Goal: Task Accomplishment & Management: Manage account settings

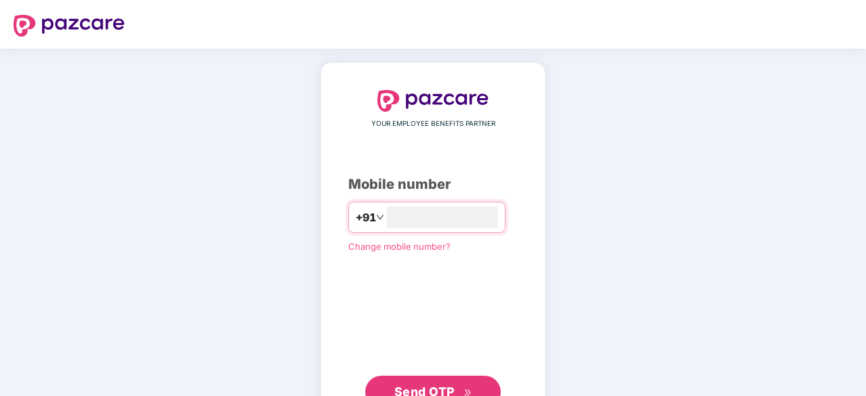
type input "**********"
click at [410, 386] on span "Send OTP" at bounding box center [424, 390] width 60 height 14
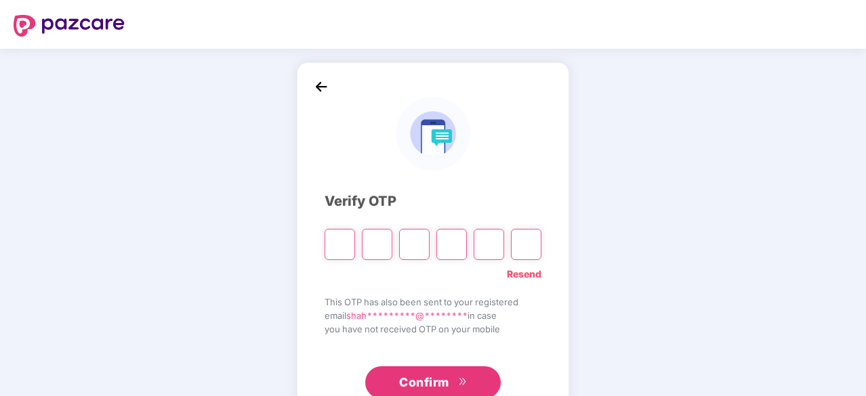
type input "*"
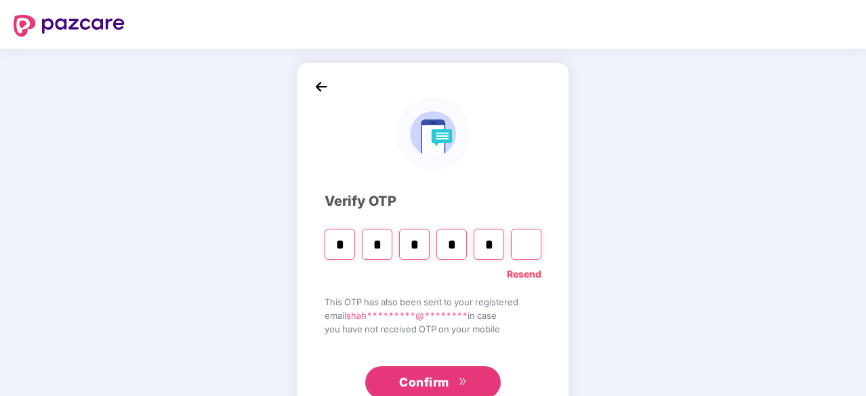
type input "*"
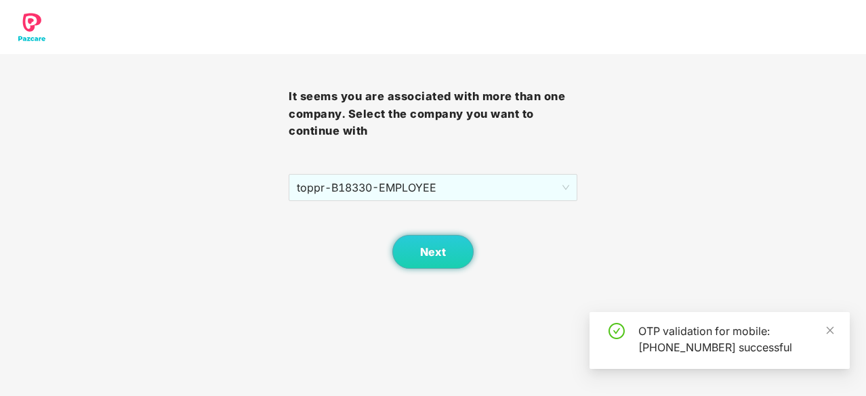
click at [431, 378] on body "It seems you are associated with more than one company. Select the company you …" at bounding box center [433, 198] width 866 height 396
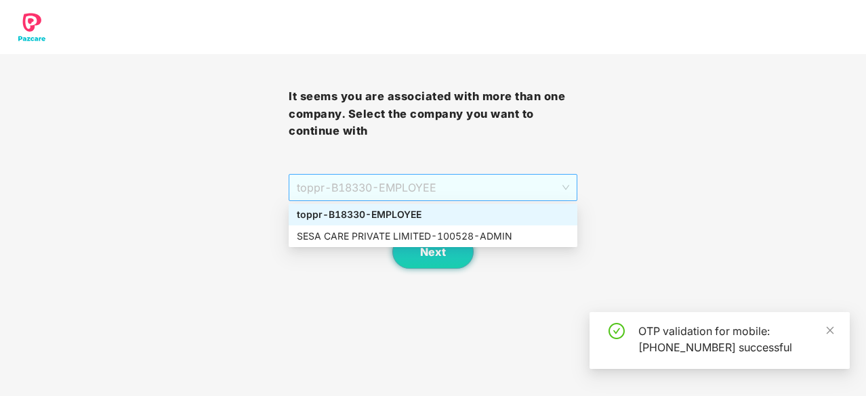
click at [435, 194] on span "toppr - B18330 - EMPLOYEE" at bounding box center [433, 188] width 272 height 26
click at [383, 230] on div "SESA CARE PRIVATE LIMITED - 100528 - ADMIN" at bounding box center [433, 236] width 272 height 15
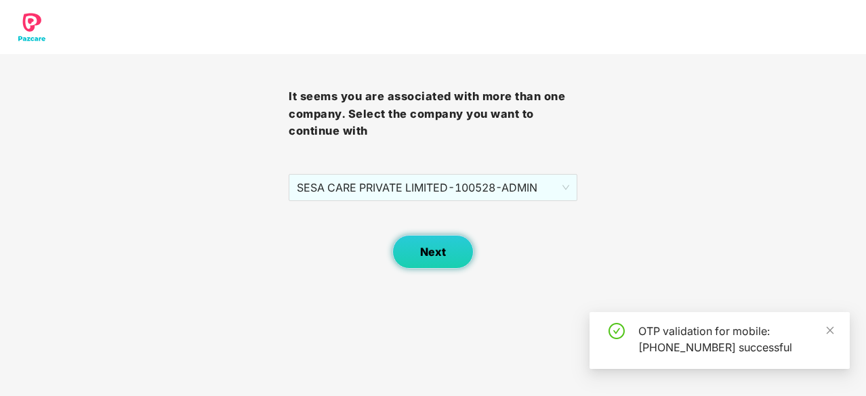
click at [427, 257] on span "Next" at bounding box center [433, 252] width 26 height 13
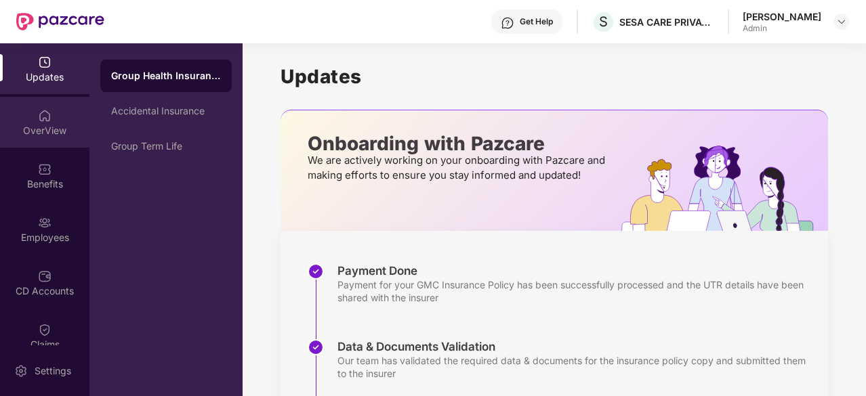
click at [45, 121] on img at bounding box center [45, 116] width 14 height 14
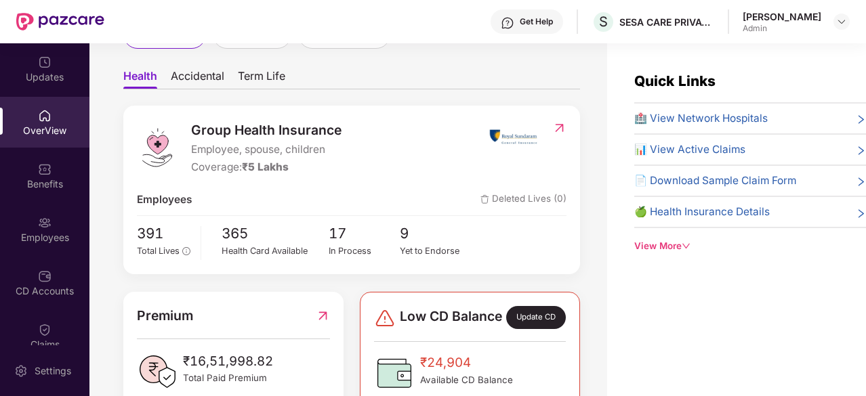
scroll to position [156, 0]
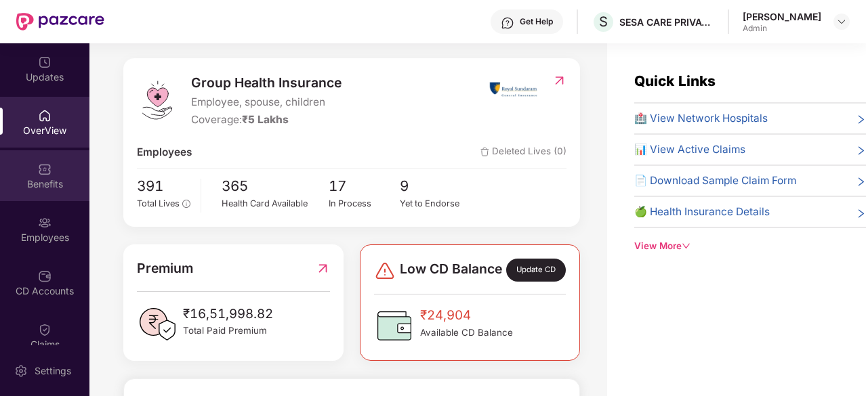
click at [42, 178] on div "Benefits" at bounding box center [44, 184] width 89 height 14
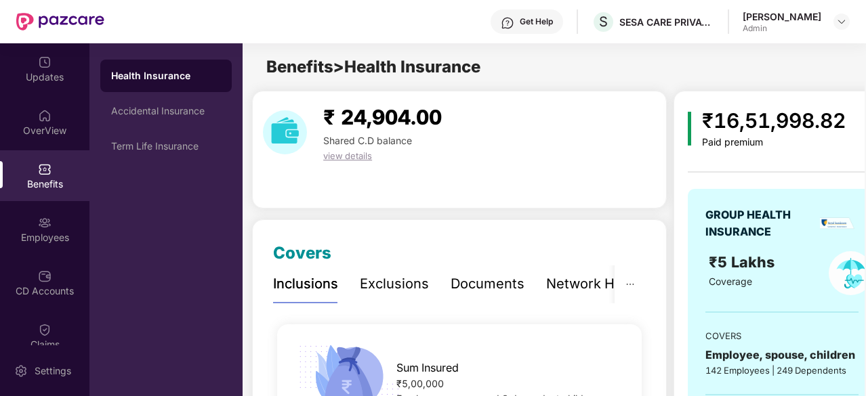
click at [336, 156] on span "view details" at bounding box center [347, 155] width 49 height 11
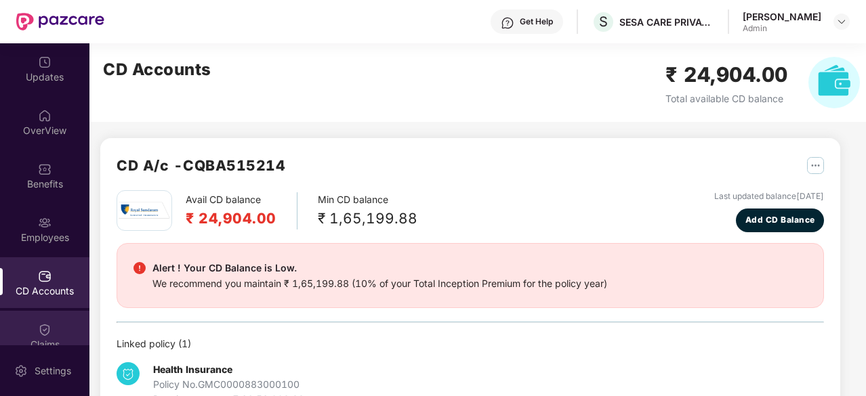
click at [38, 329] on img at bounding box center [45, 330] width 14 height 14
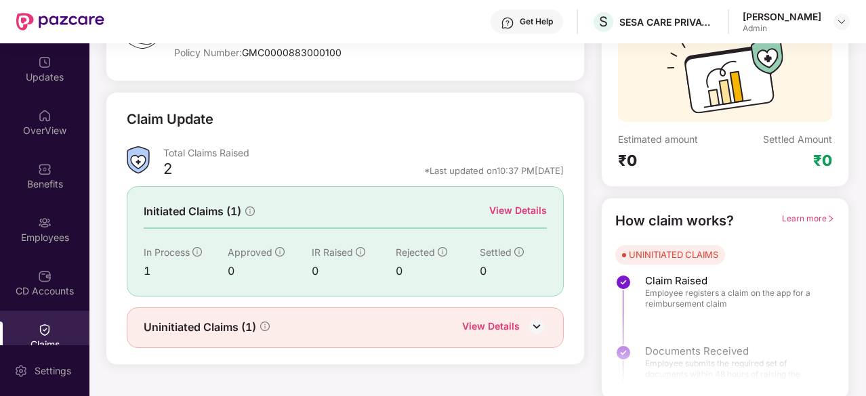
scroll to position [133, 0]
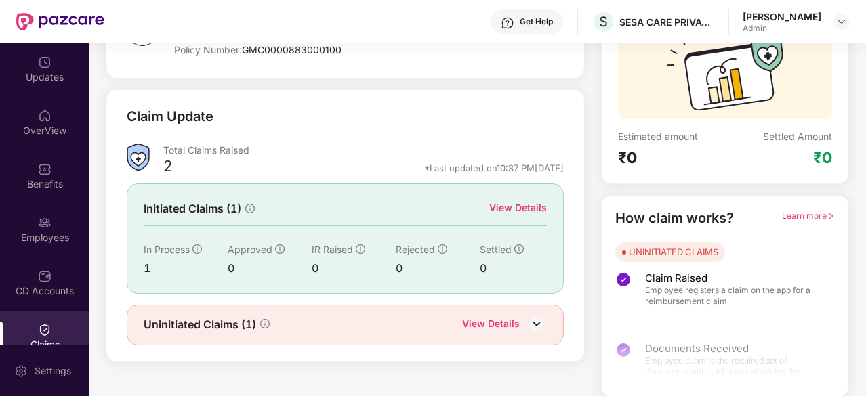
click at [501, 320] on div "View Details" at bounding box center [491, 325] width 58 height 18
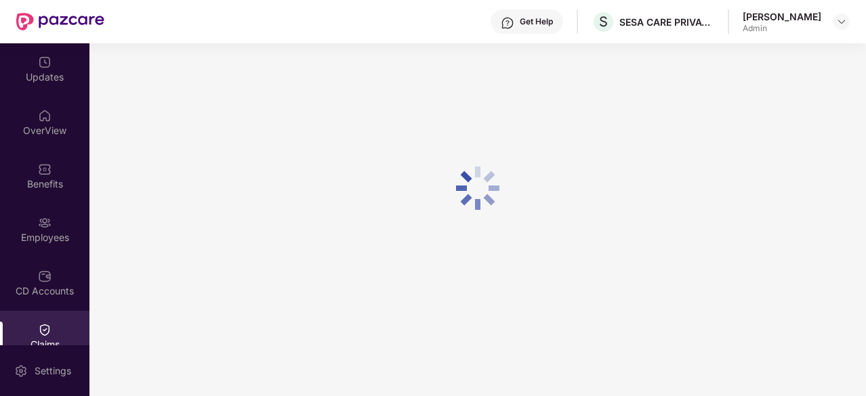
scroll to position [43, 0]
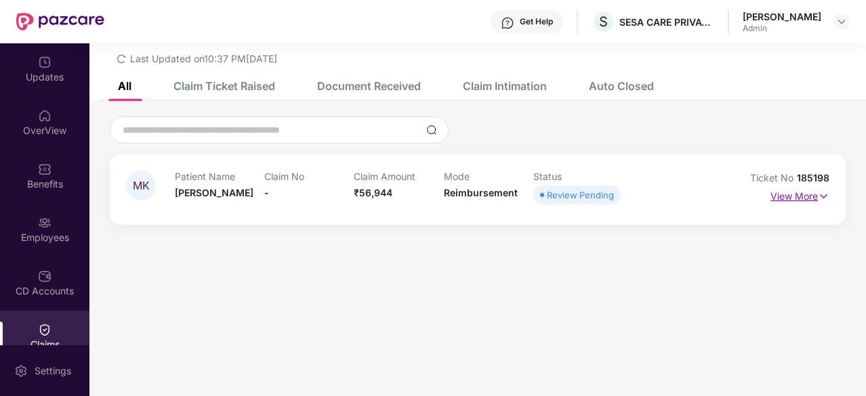
click at [811, 194] on p "View More" at bounding box center [799, 195] width 59 height 18
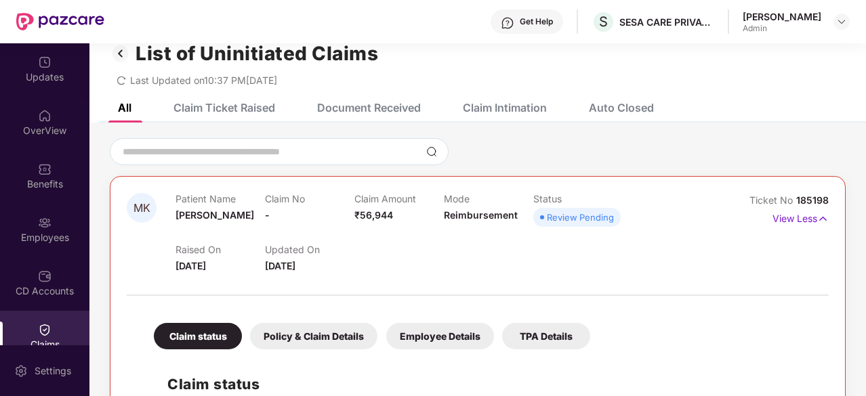
scroll to position [0, 0]
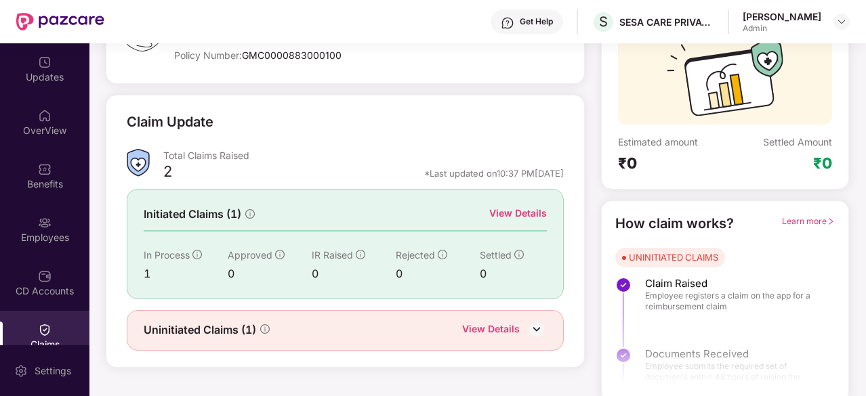
scroll to position [131, 0]
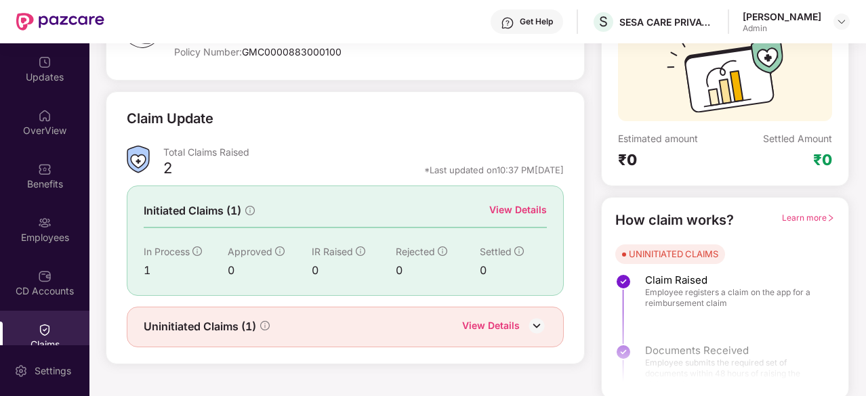
click at [526, 209] on div "View Details" at bounding box center [518, 210] width 58 height 15
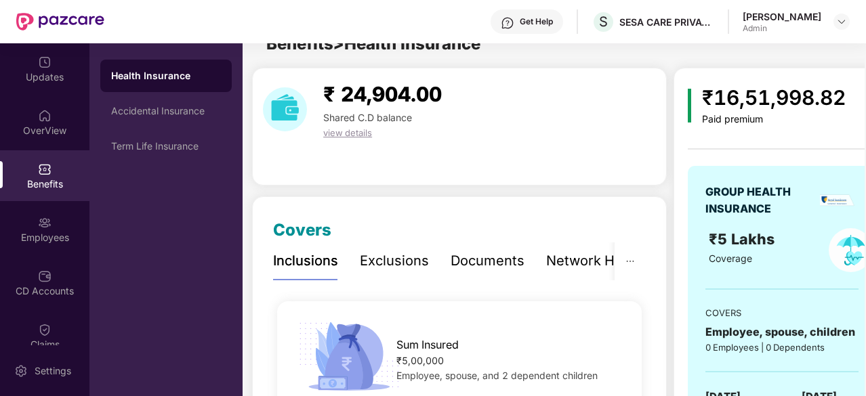
scroll to position [131, 0]
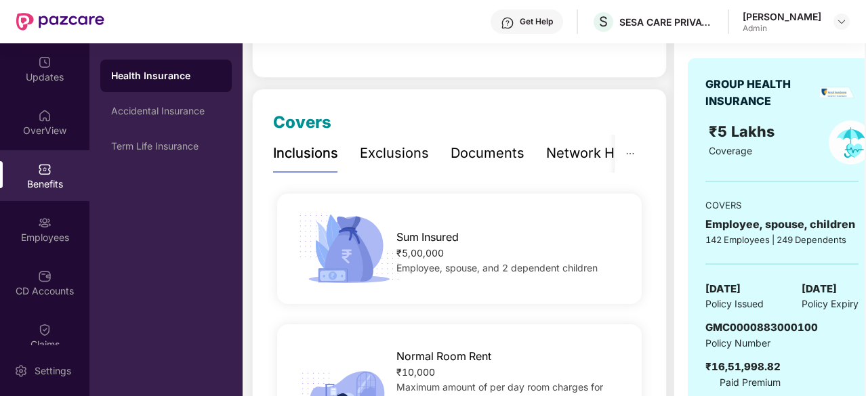
click at [37, 179] on div "Benefits" at bounding box center [44, 184] width 89 height 14
click at [43, 249] on div "Employees" at bounding box center [44, 229] width 89 height 51
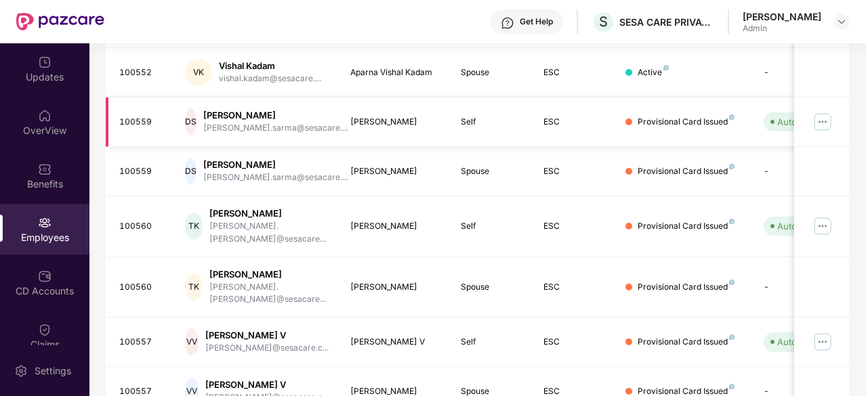
scroll to position [433, 0]
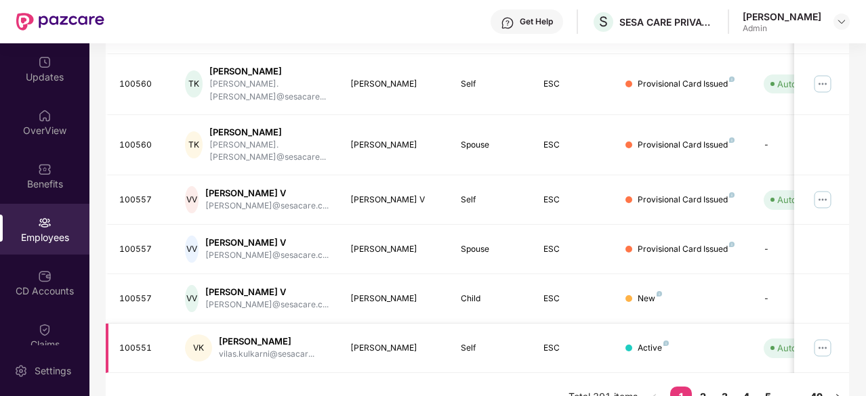
click at [247, 335] on div "[PERSON_NAME]" at bounding box center [267, 341] width 96 height 13
click at [266, 335] on div "[PERSON_NAME]" at bounding box center [267, 341] width 96 height 13
click at [225, 335] on div "[PERSON_NAME]" at bounding box center [267, 341] width 96 height 13
click at [262, 335] on div "[PERSON_NAME]" at bounding box center [267, 341] width 96 height 13
click at [247, 286] on div "[PERSON_NAME] V" at bounding box center [266, 292] width 123 height 13
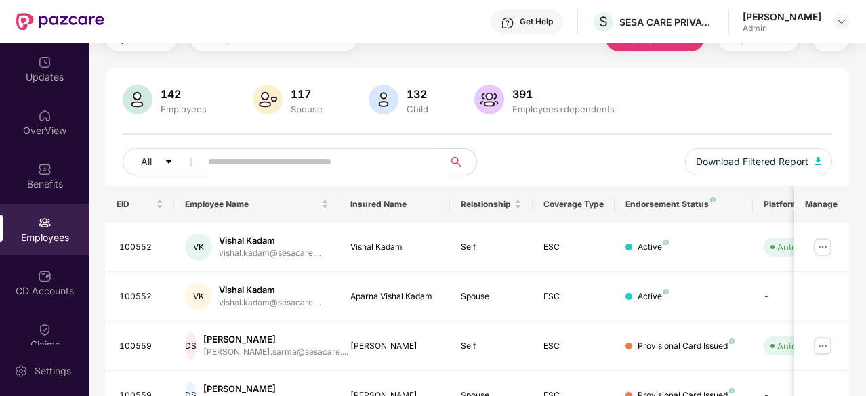
scroll to position [0, 0]
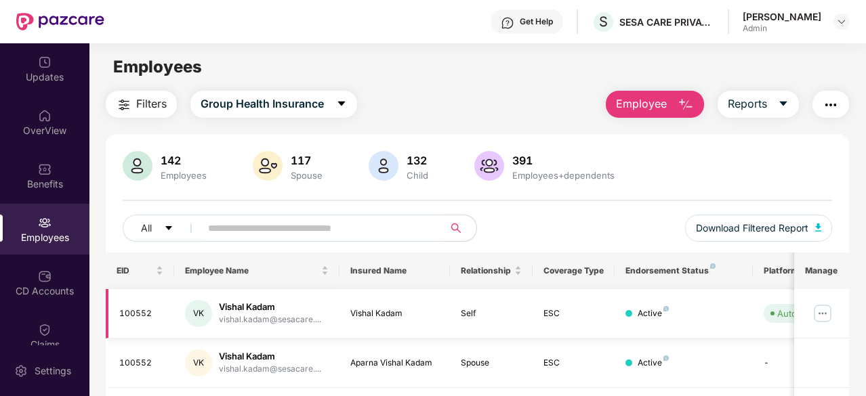
click at [192, 305] on div "VK" at bounding box center [198, 313] width 27 height 27
click at [829, 313] on img at bounding box center [822, 314] width 22 height 22
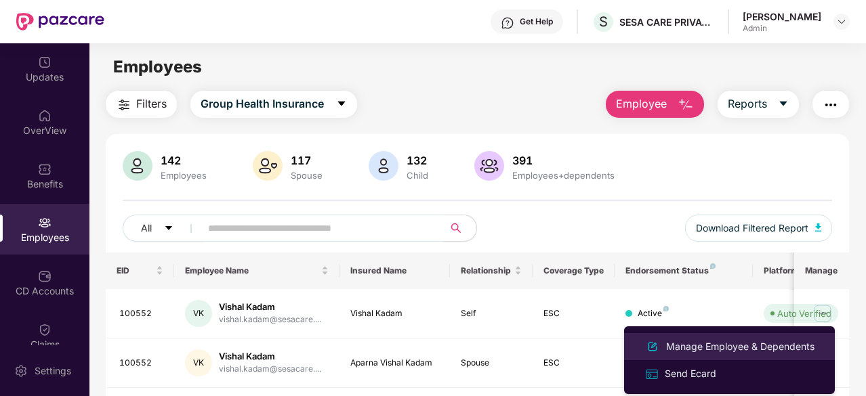
click at [690, 346] on div "Manage Employee & Dependents" at bounding box center [740, 346] width 154 height 15
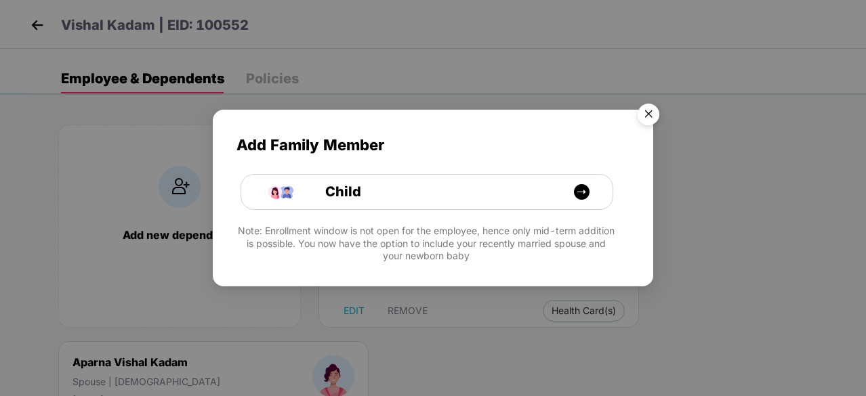
click at [650, 112] on img "Close" at bounding box center [648, 117] width 38 height 38
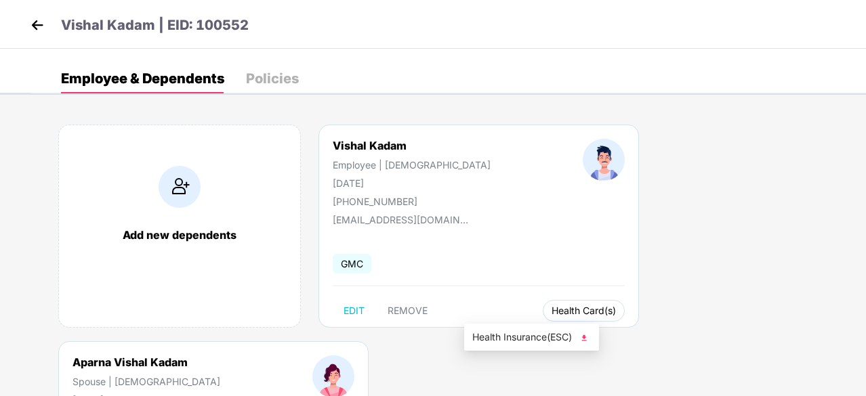
click at [551, 308] on span "Health Card(s)" at bounding box center [583, 311] width 64 height 7
click at [551, 310] on span "Health Card(s)" at bounding box center [583, 311] width 64 height 7
click at [481, 333] on span "Health Insurance(ESC)" at bounding box center [531, 337] width 119 height 15
click at [31, 16] on img at bounding box center [37, 25] width 20 height 20
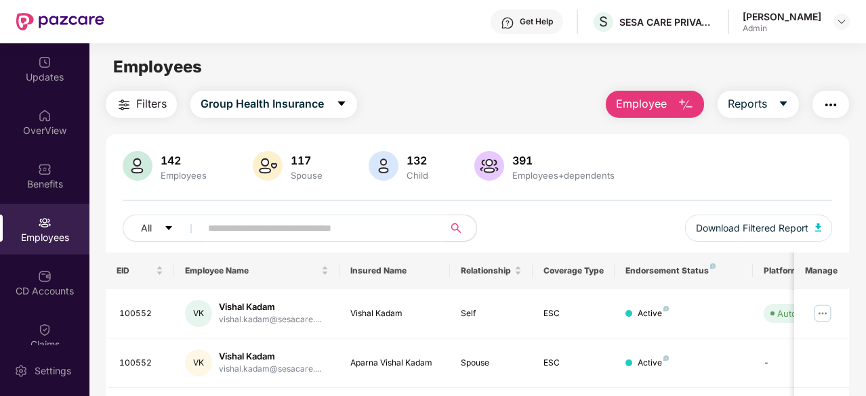
click at [297, 233] on input "text" at bounding box center [316, 228] width 217 height 20
type input "**********"
click at [241, 311] on div "[PERSON_NAME]" at bounding box center [270, 307] width 103 height 13
click at [200, 311] on div "PR" at bounding box center [198, 313] width 27 height 27
click at [134, 317] on div "100272" at bounding box center [141, 314] width 45 height 13
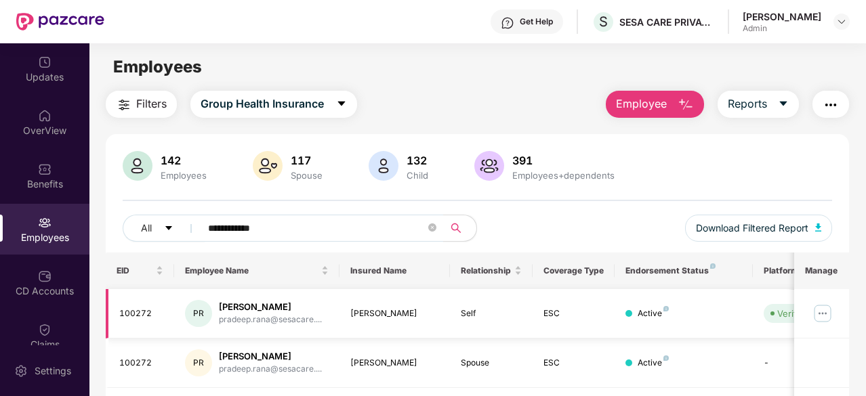
click at [381, 304] on td "[PERSON_NAME]" at bounding box center [394, 313] width 110 height 49
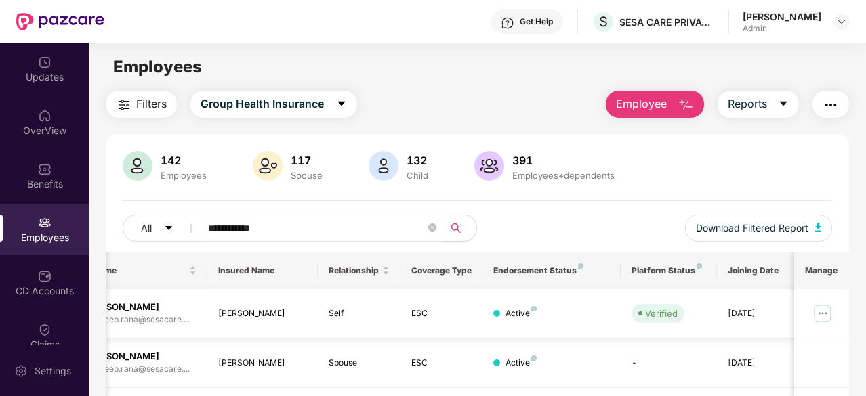
scroll to position [0, 135]
click at [822, 315] on img at bounding box center [822, 314] width 22 height 22
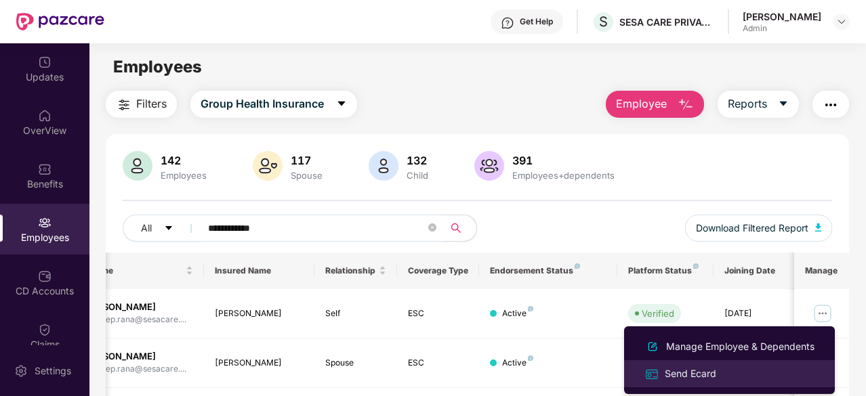
click at [690, 375] on div "Send Ecard" at bounding box center [690, 373] width 57 height 15
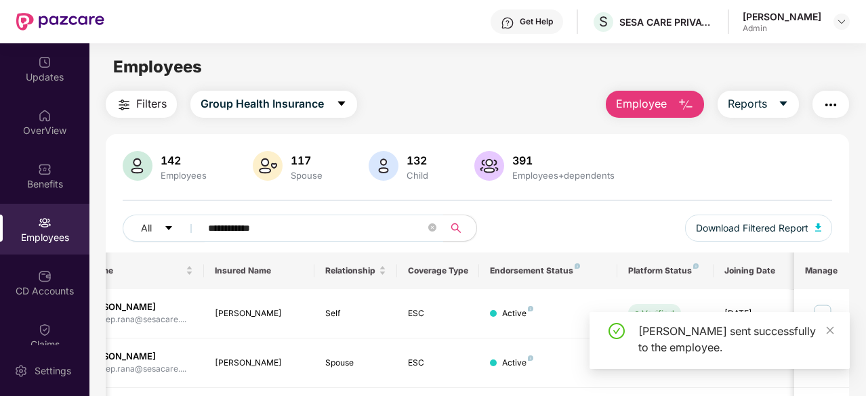
click at [862, 214] on div "**********" at bounding box center [477, 289] width 776 height 396
click at [829, 332] on icon "close" at bounding box center [829, 330] width 9 height 9
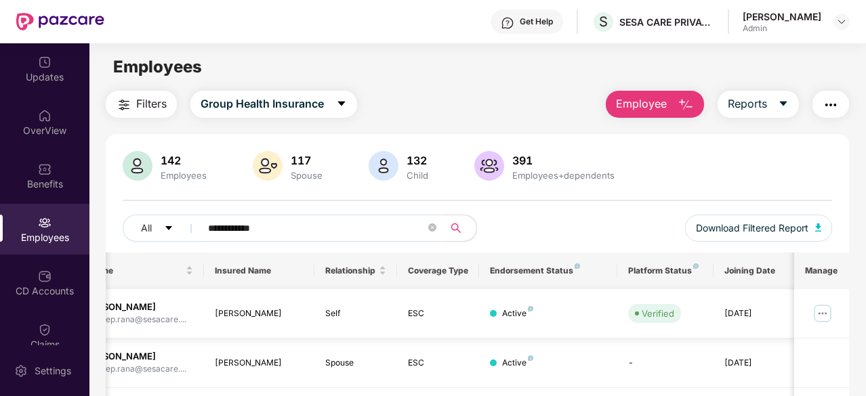
click at [821, 310] on img at bounding box center [822, 314] width 22 height 22
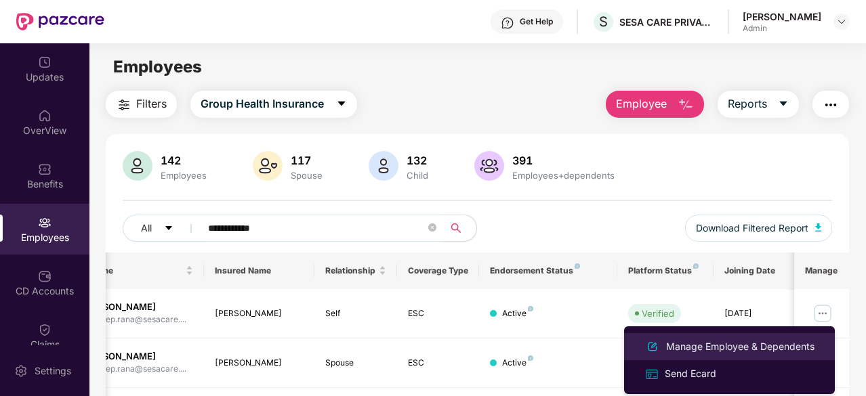
click at [744, 339] on div "Manage Employee & Dependents" at bounding box center [740, 346] width 154 height 15
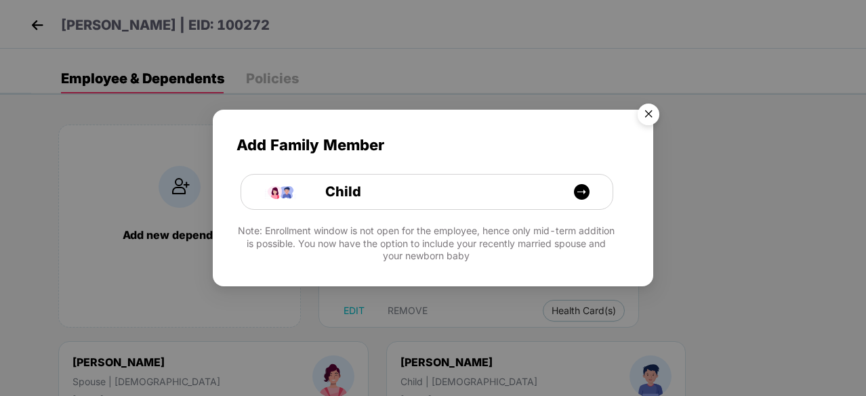
click at [649, 119] on img "Close" at bounding box center [648, 117] width 38 height 38
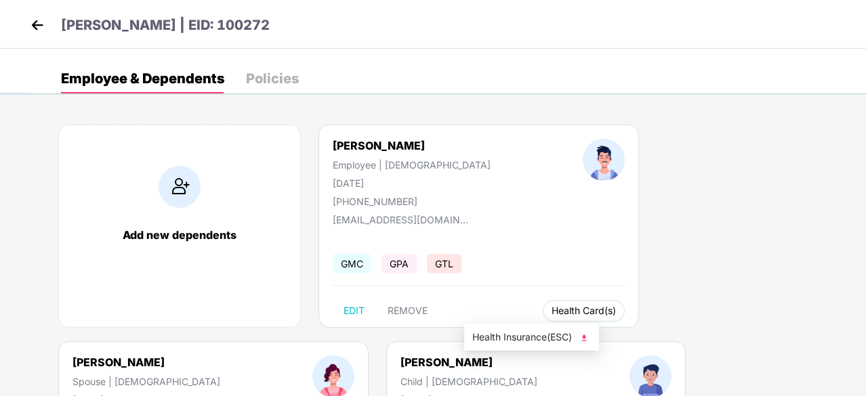
click at [551, 312] on span "Health Card(s)" at bounding box center [583, 311] width 64 height 7
click at [535, 339] on span "Health Insurance(ESC)" at bounding box center [531, 337] width 119 height 15
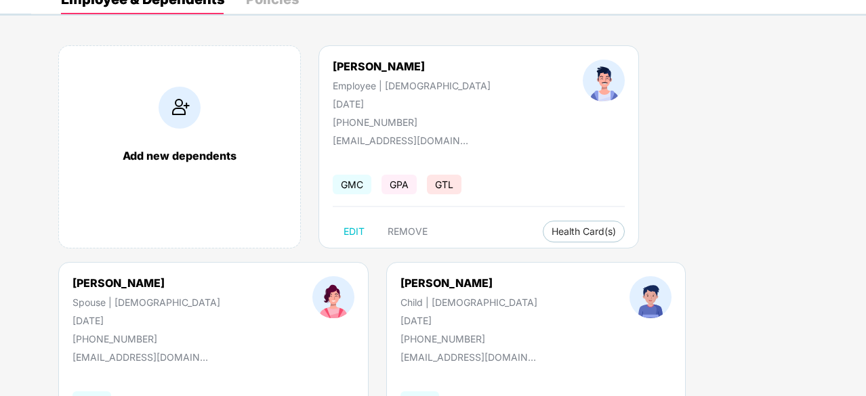
scroll to position [0, 0]
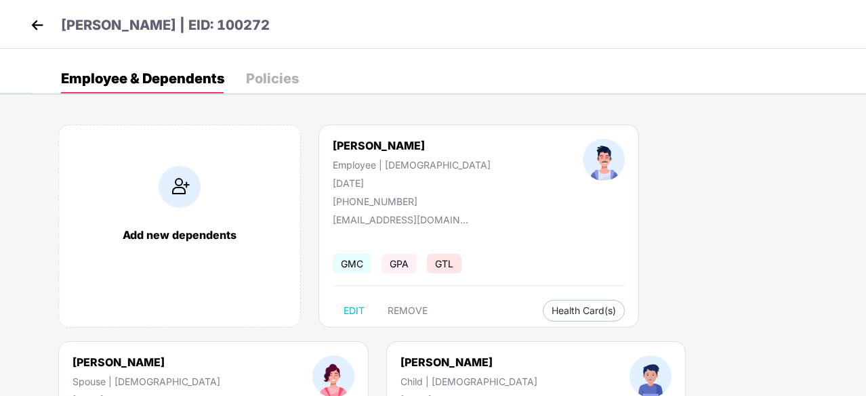
click at [266, 77] on div "Policies" at bounding box center [272, 79] width 53 height 14
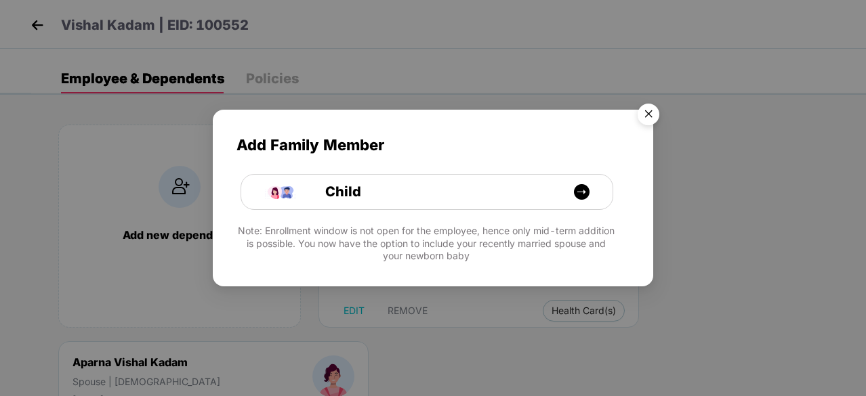
click at [654, 114] on img "Close" at bounding box center [648, 117] width 38 height 38
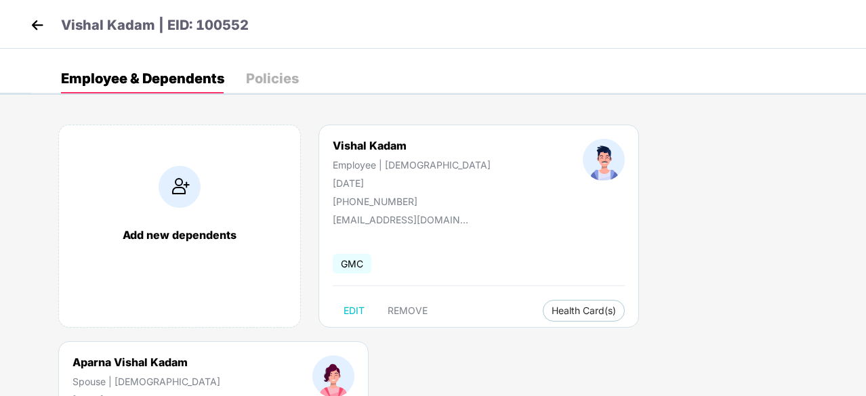
click at [35, 22] on img at bounding box center [37, 25] width 20 height 20
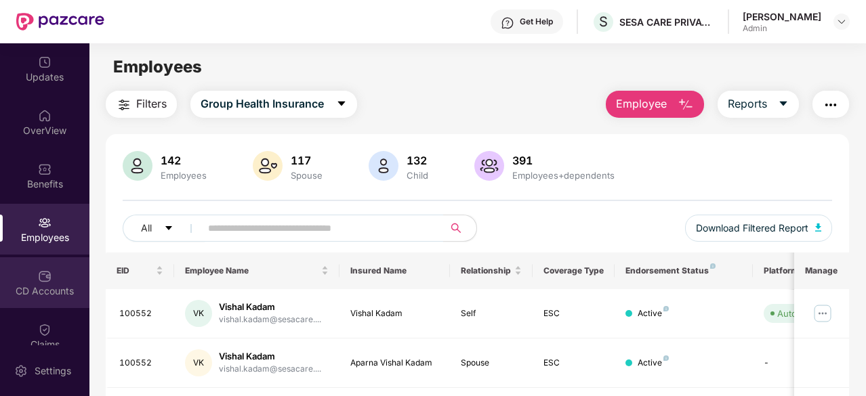
click at [43, 291] on div "CD Accounts" at bounding box center [44, 291] width 89 height 14
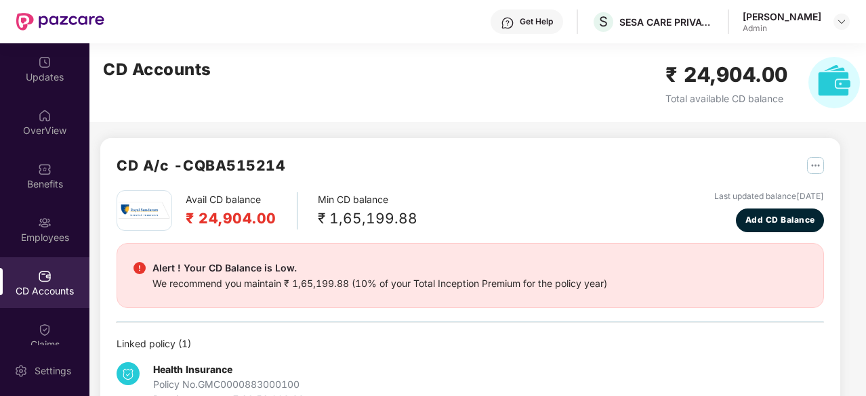
scroll to position [42, 0]
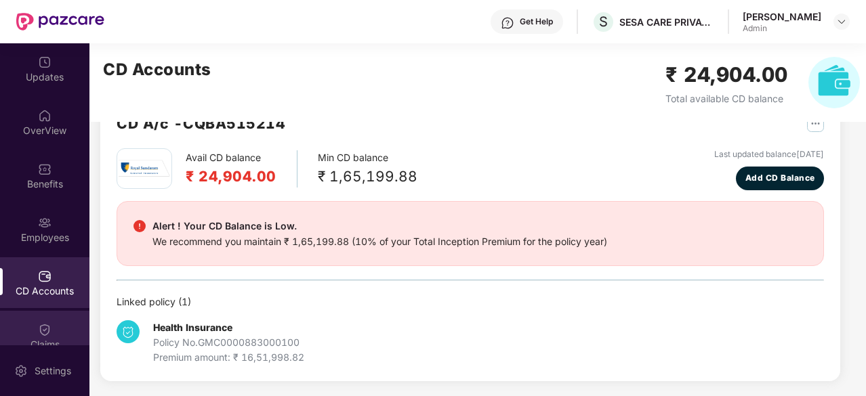
click at [48, 331] on img at bounding box center [45, 330] width 14 height 14
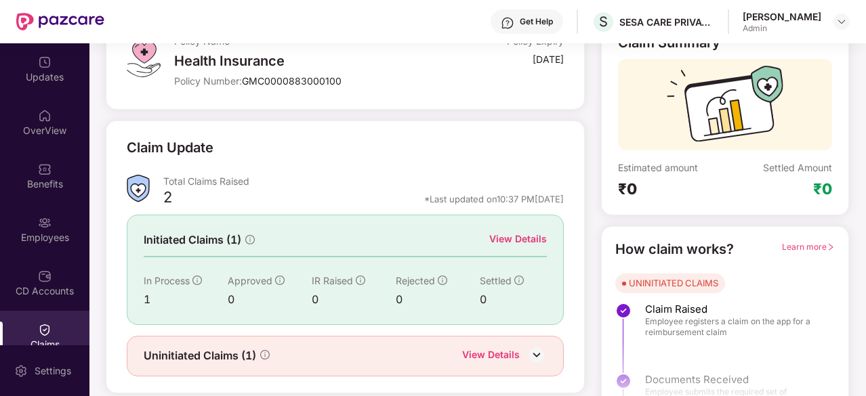
scroll to position [133, 0]
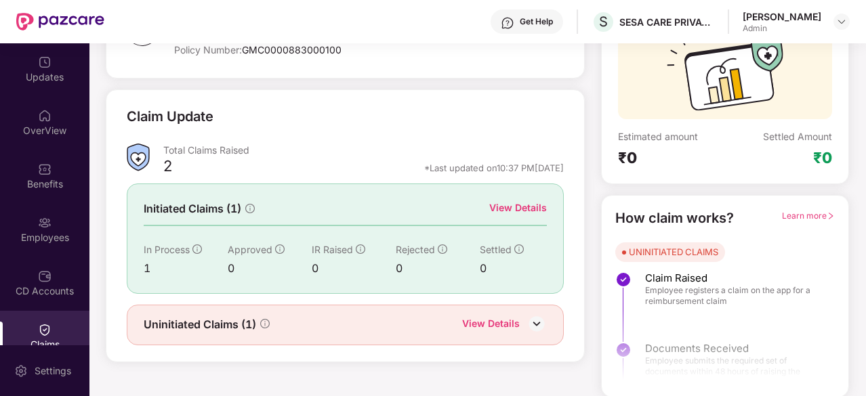
click at [511, 206] on div "View Details" at bounding box center [518, 207] width 58 height 15
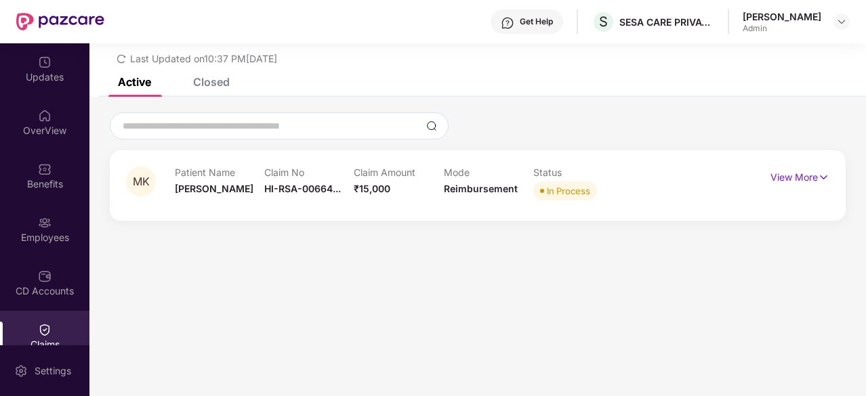
scroll to position [43, 0]
click at [202, 86] on div "Closed" at bounding box center [211, 82] width 37 height 14
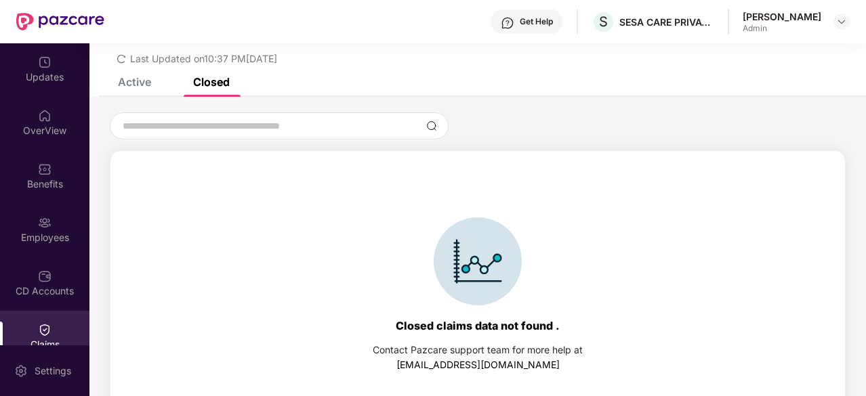
click at [142, 82] on div "Active" at bounding box center [134, 82] width 33 height 14
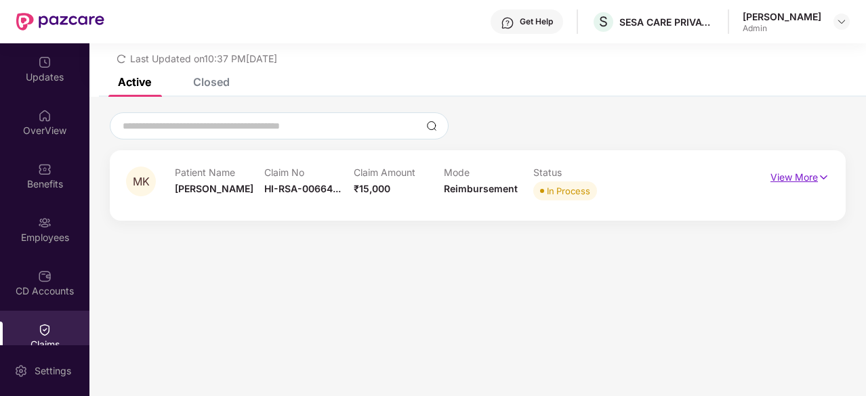
click at [798, 173] on p "View More" at bounding box center [799, 176] width 59 height 18
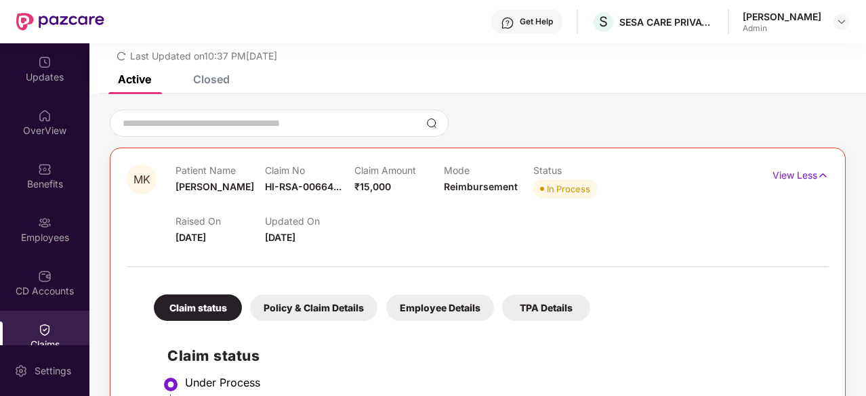
scroll to position [0, 0]
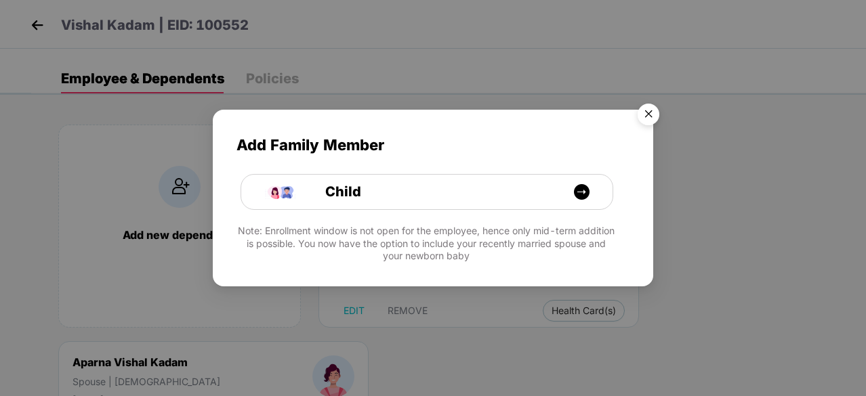
click at [652, 112] on img "Close" at bounding box center [648, 117] width 38 height 38
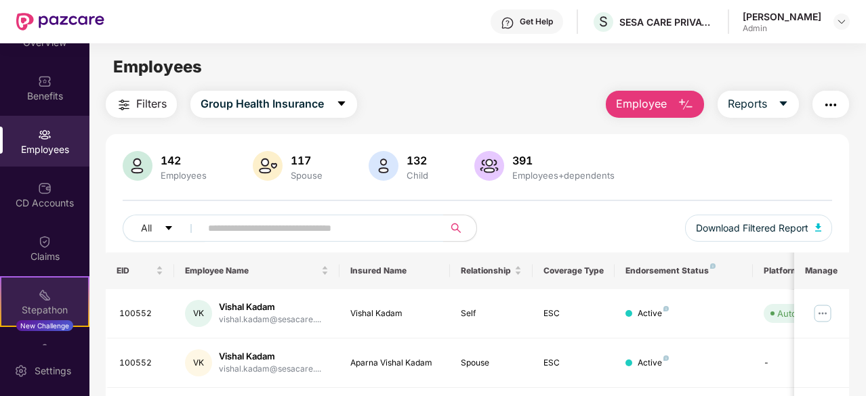
scroll to position [179, 0]
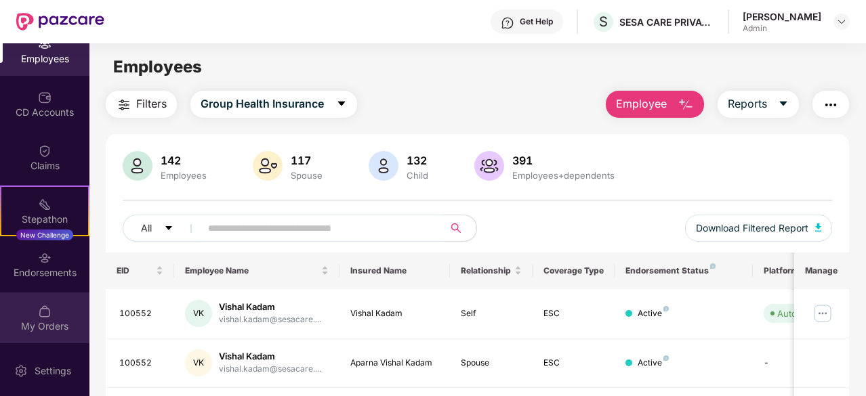
click at [50, 311] on div "My Orders" at bounding box center [44, 318] width 89 height 51
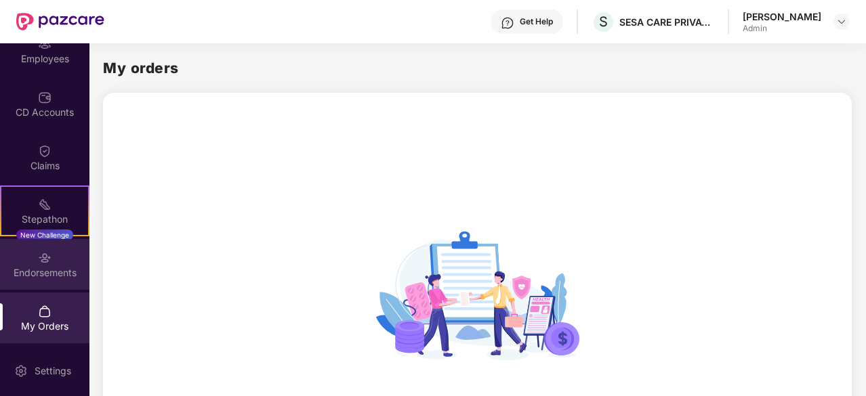
click at [45, 280] on div "Endorsements" at bounding box center [44, 264] width 89 height 51
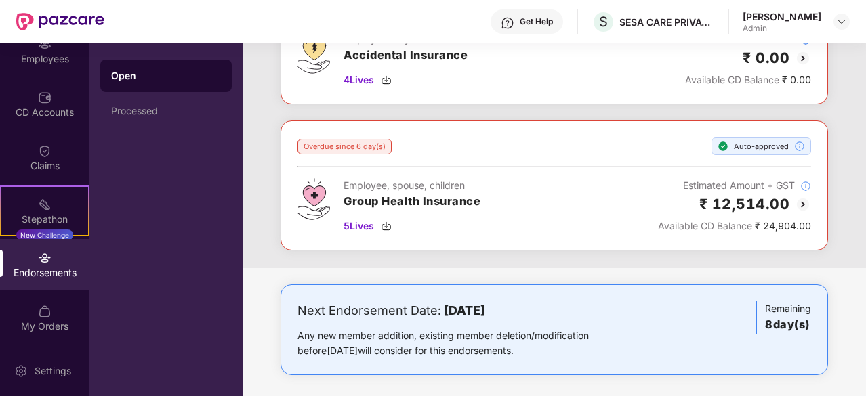
scroll to position [436, 0]
click at [31, 253] on div "Endorsements" at bounding box center [44, 264] width 89 height 51
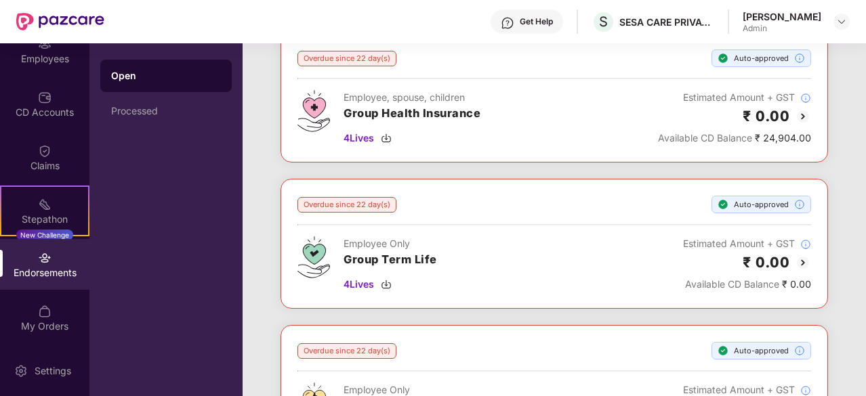
scroll to position [0, 0]
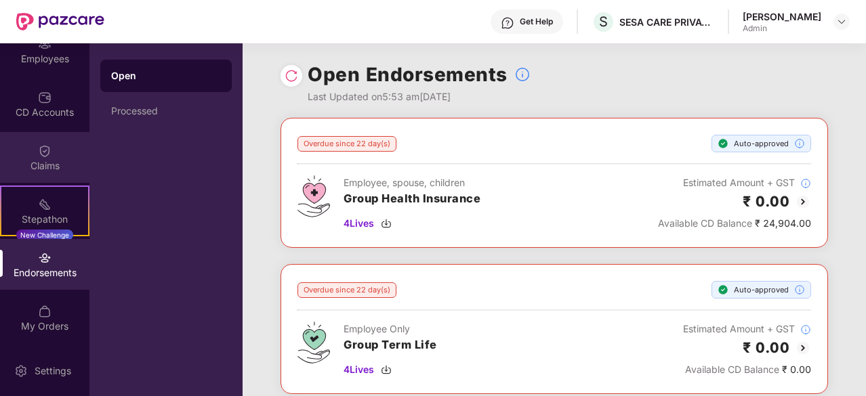
click at [45, 170] on div "Claims" at bounding box center [44, 166] width 89 height 14
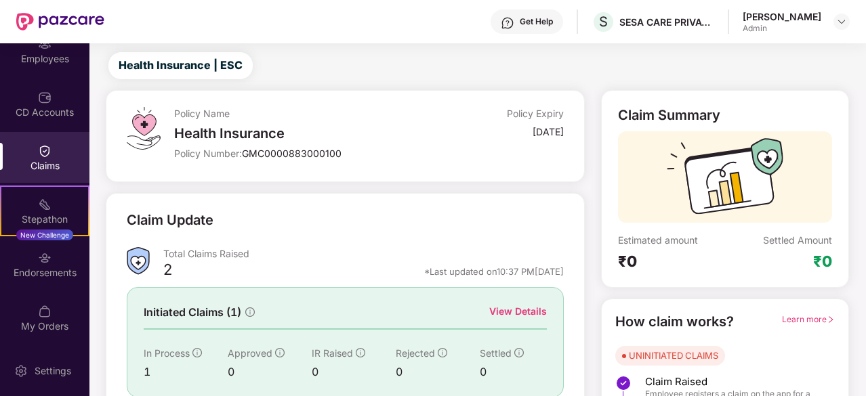
scroll to position [30, 0]
click at [54, 157] on div "Claims" at bounding box center [44, 157] width 89 height 51
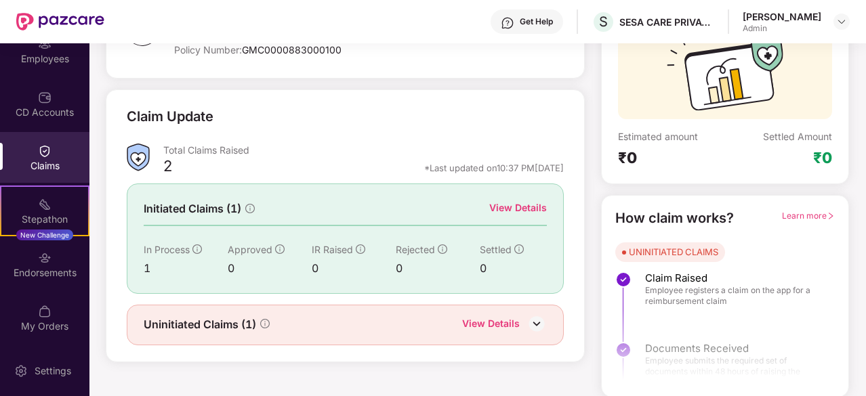
scroll to position [0, 0]
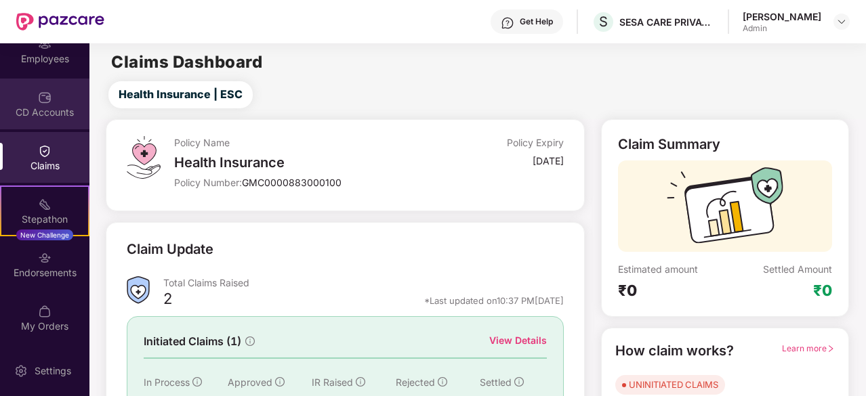
click at [43, 107] on div "CD Accounts" at bounding box center [44, 113] width 89 height 14
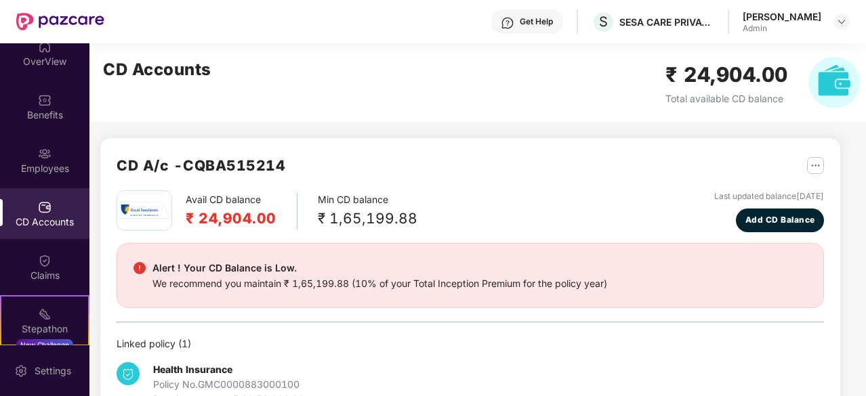
scroll to position [60, 0]
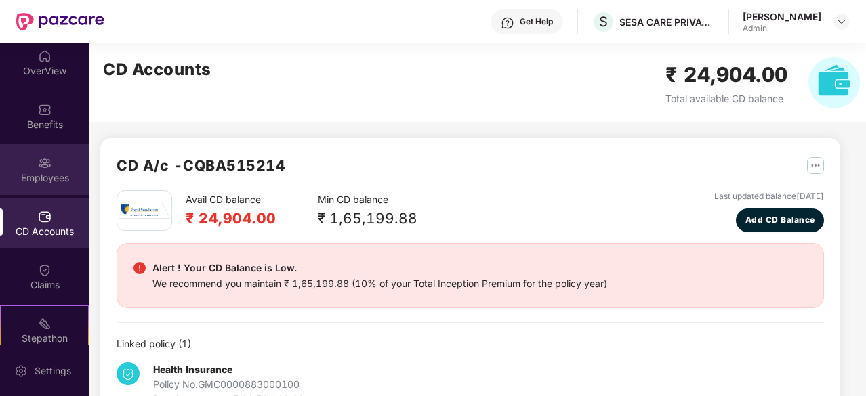
click at [41, 165] on img at bounding box center [45, 163] width 14 height 14
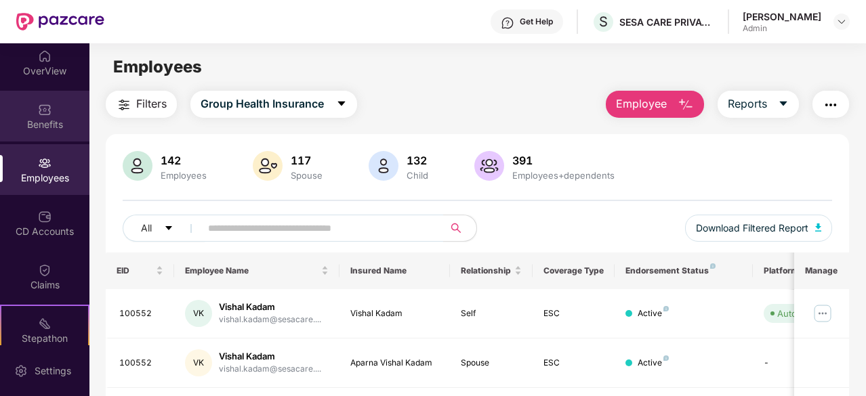
click at [34, 108] on div "Benefits" at bounding box center [44, 116] width 89 height 51
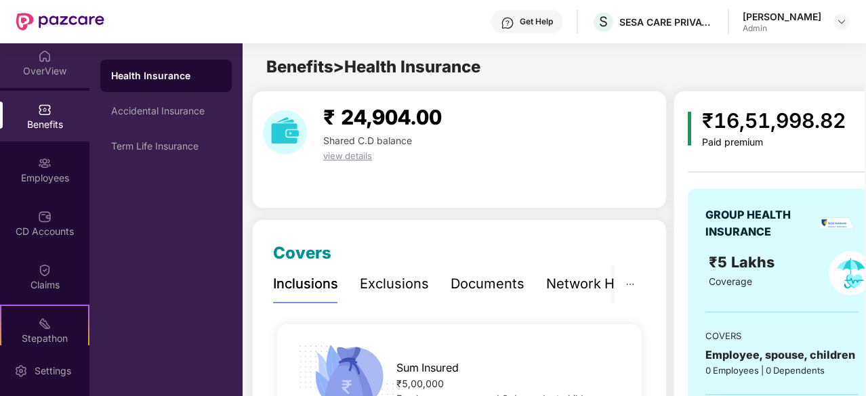
click at [44, 72] on div "OverView" at bounding box center [44, 71] width 89 height 14
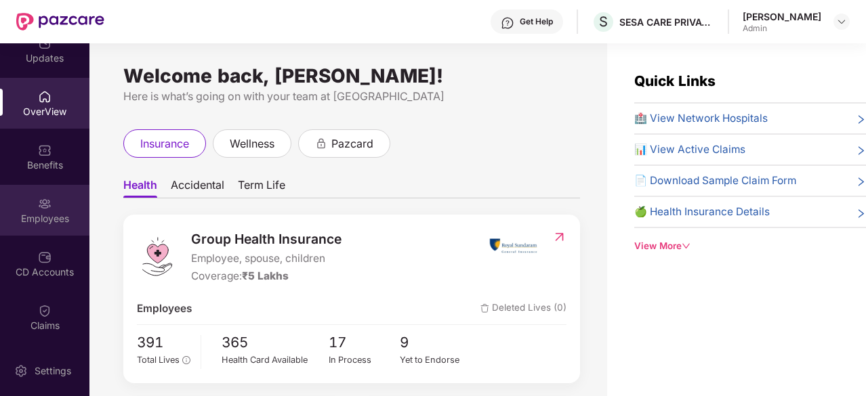
scroll to position [19, 0]
click at [39, 217] on div "Employees" at bounding box center [44, 219] width 89 height 14
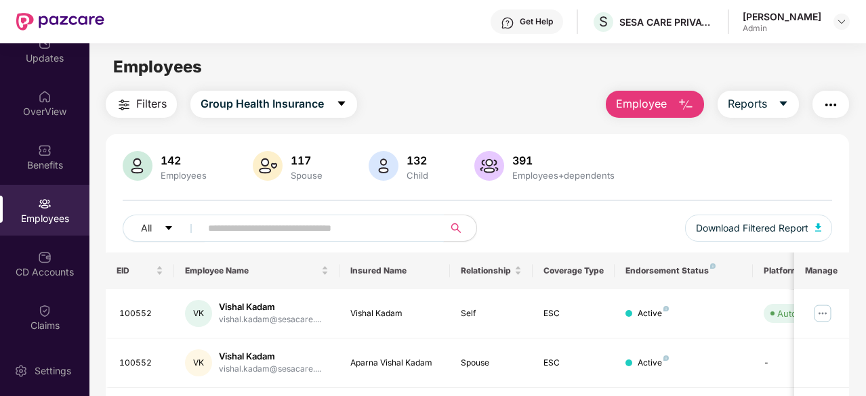
click at [255, 223] on input "text" at bounding box center [316, 228] width 217 height 20
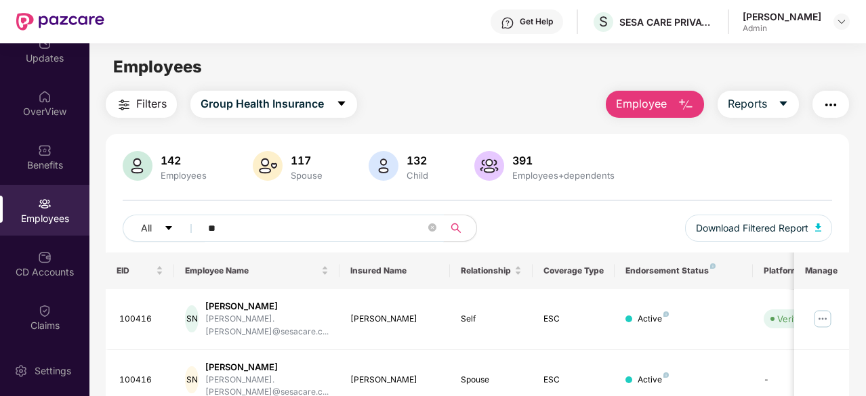
type input "*"
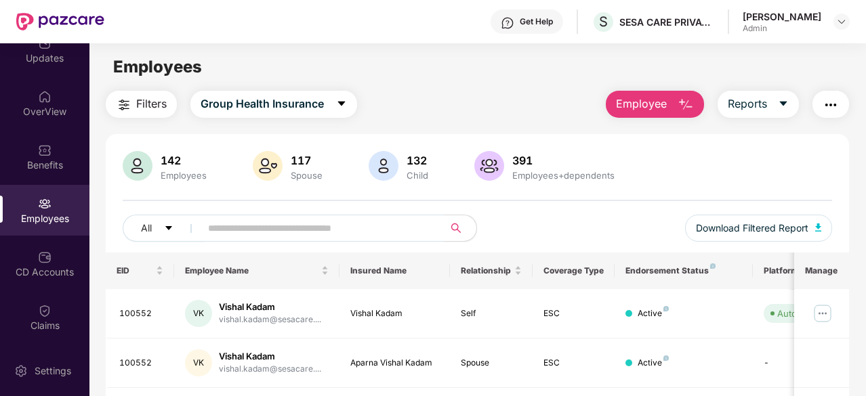
click at [240, 224] on input "text" at bounding box center [316, 228] width 217 height 20
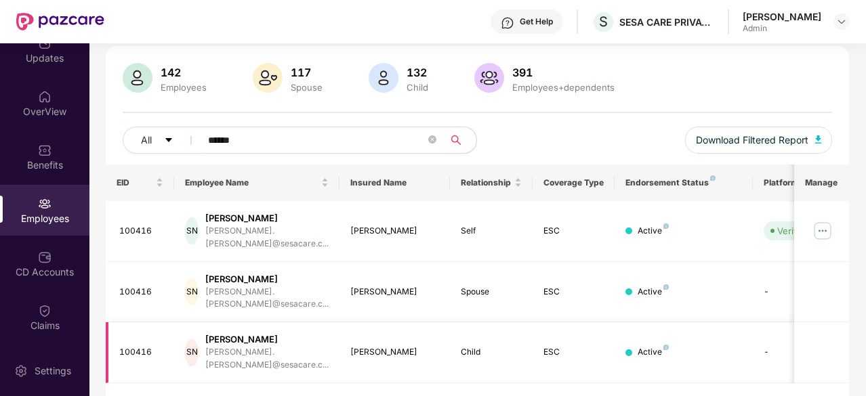
scroll to position [0, 0]
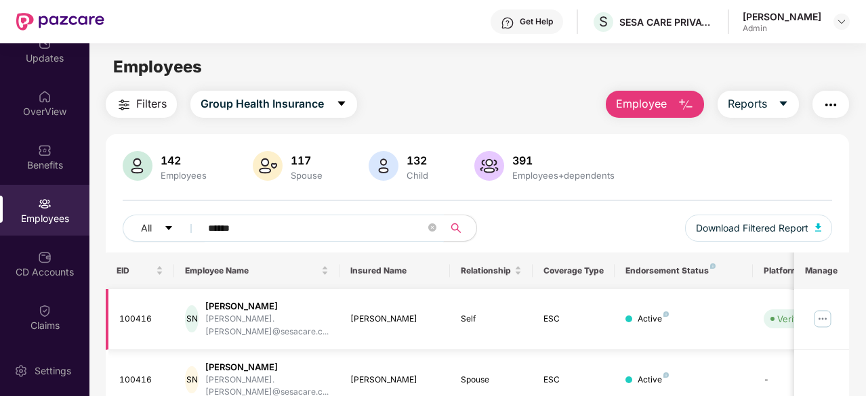
type input "******"
click at [824, 310] on img at bounding box center [822, 319] width 22 height 22
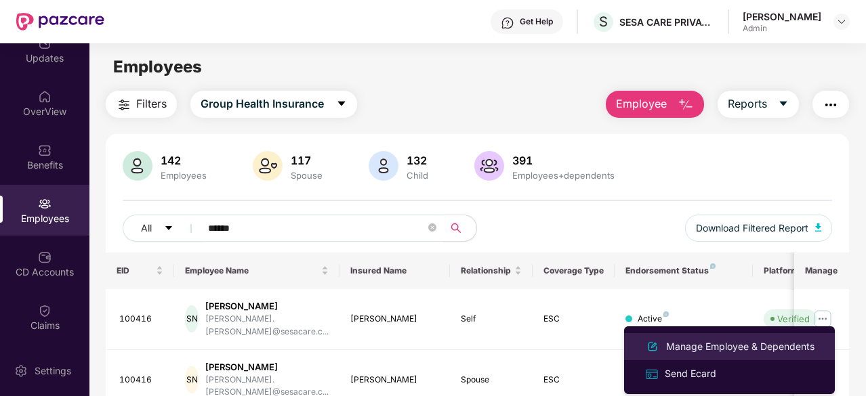
click at [741, 345] on div "Manage Employee & Dependents" at bounding box center [740, 346] width 154 height 15
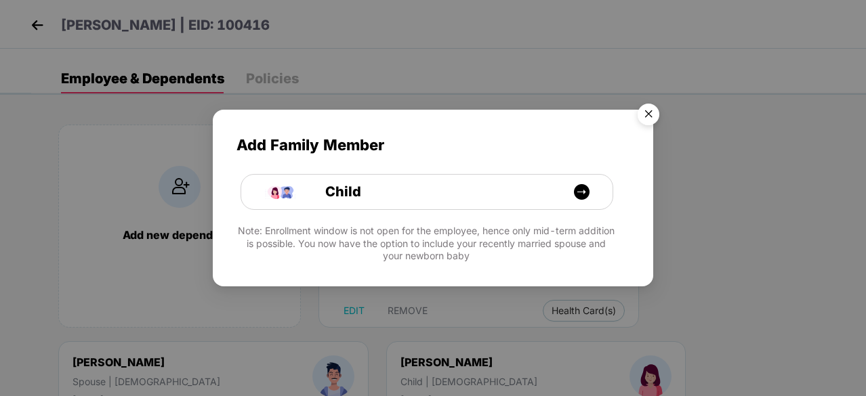
click at [650, 110] on img "Close" at bounding box center [648, 117] width 38 height 38
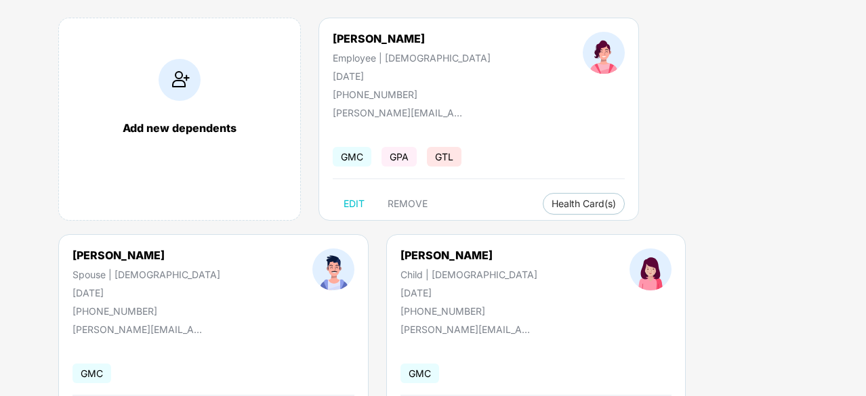
scroll to position [169, 0]
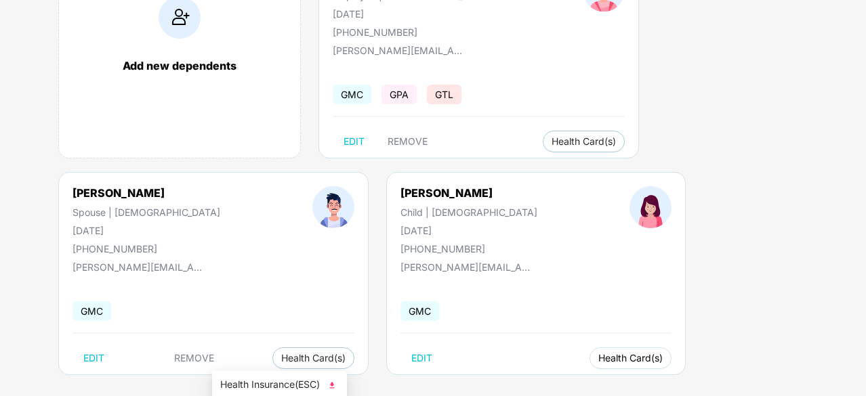
click at [598, 360] on span "Health Card(s)" at bounding box center [630, 358] width 64 height 7
click at [249, 379] on span "Health Insurance(ESC)" at bounding box center [279, 384] width 119 height 15
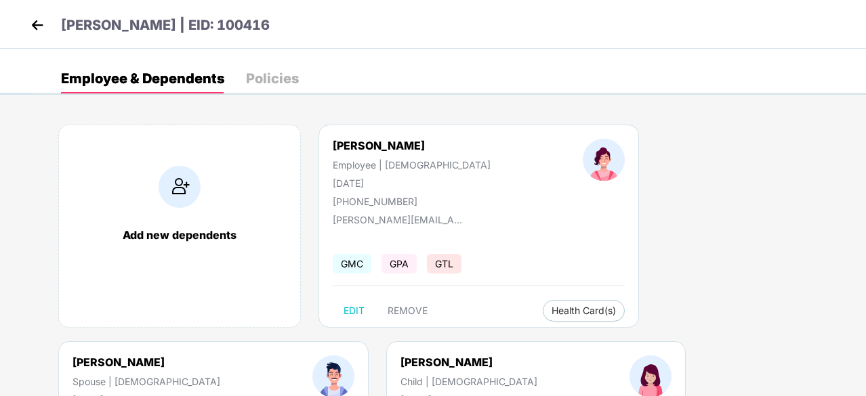
click at [35, 28] on img at bounding box center [37, 25] width 20 height 20
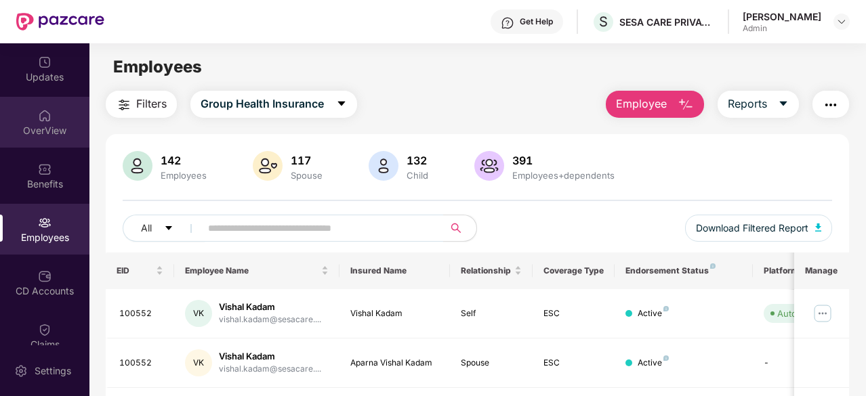
click at [33, 127] on div "OverView" at bounding box center [44, 131] width 89 height 14
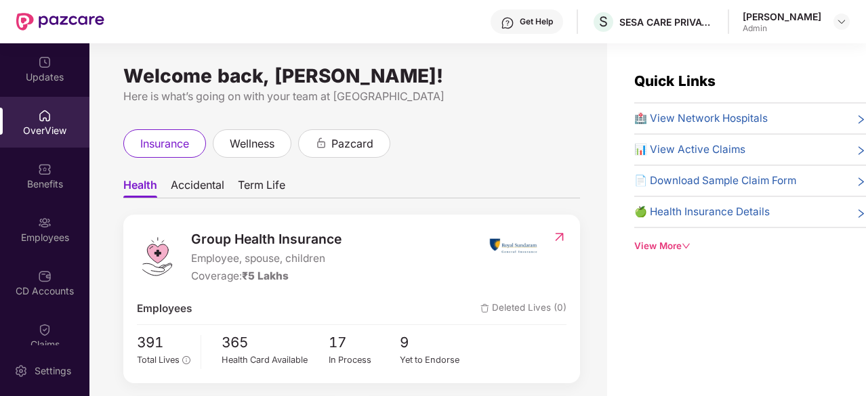
click at [664, 246] on div "View More" at bounding box center [750, 246] width 232 height 14
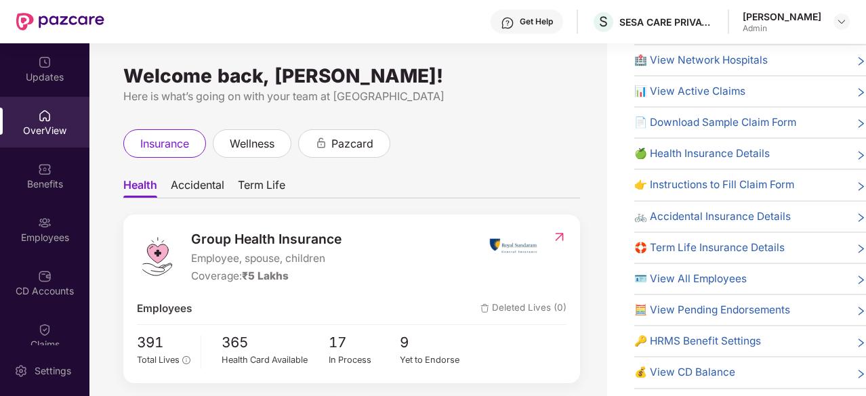
scroll to position [43, 0]
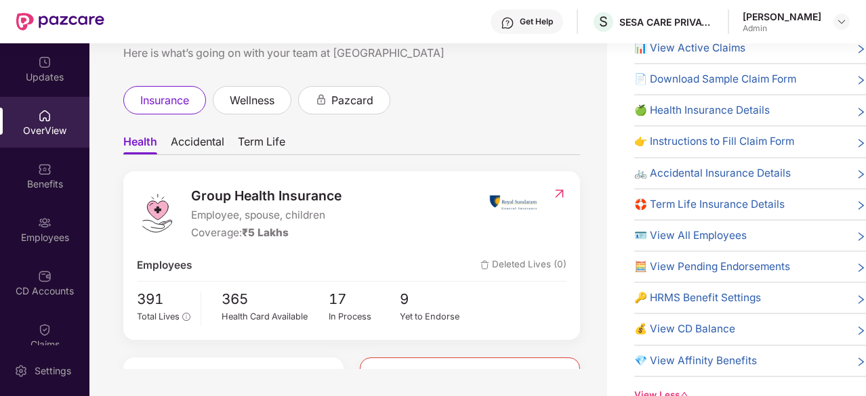
click at [697, 267] on span "🧮 View Pending Endorsements" at bounding box center [712, 267] width 156 height 16
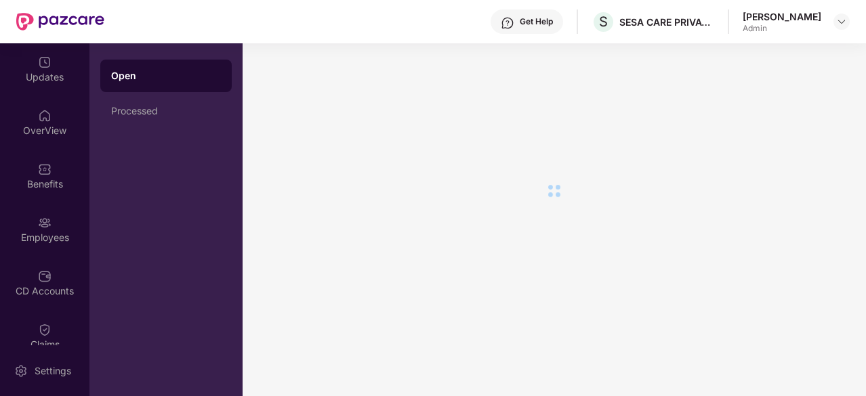
scroll to position [0, 0]
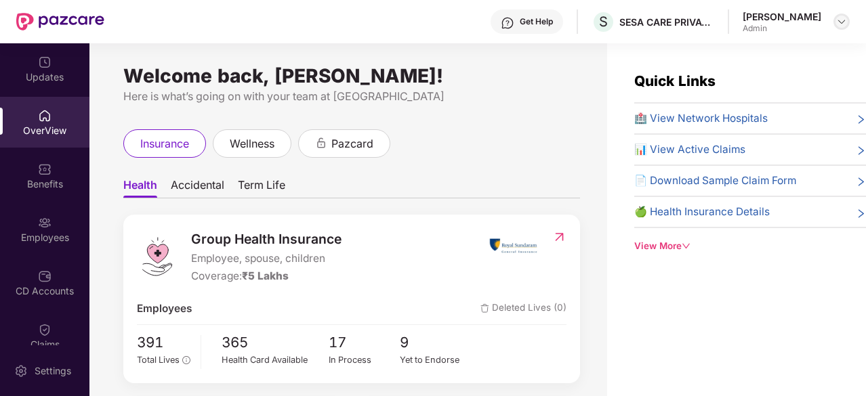
click at [841, 19] on img at bounding box center [841, 21] width 11 height 11
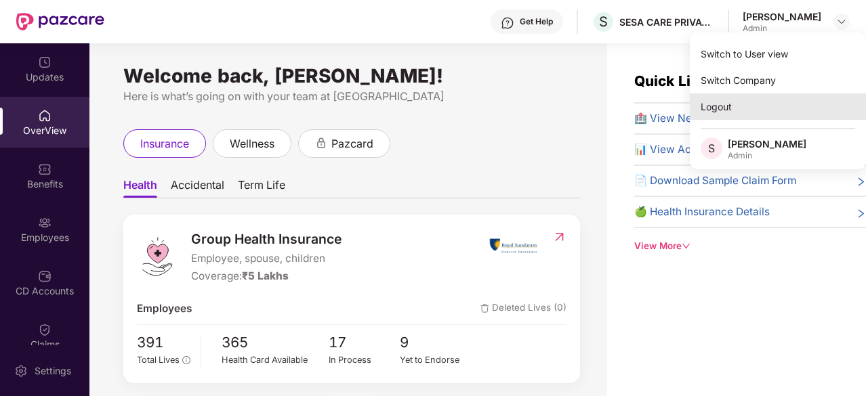
click at [716, 106] on div "Logout" at bounding box center [778, 106] width 176 height 26
